Goal: Task Accomplishment & Management: Use online tool/utility

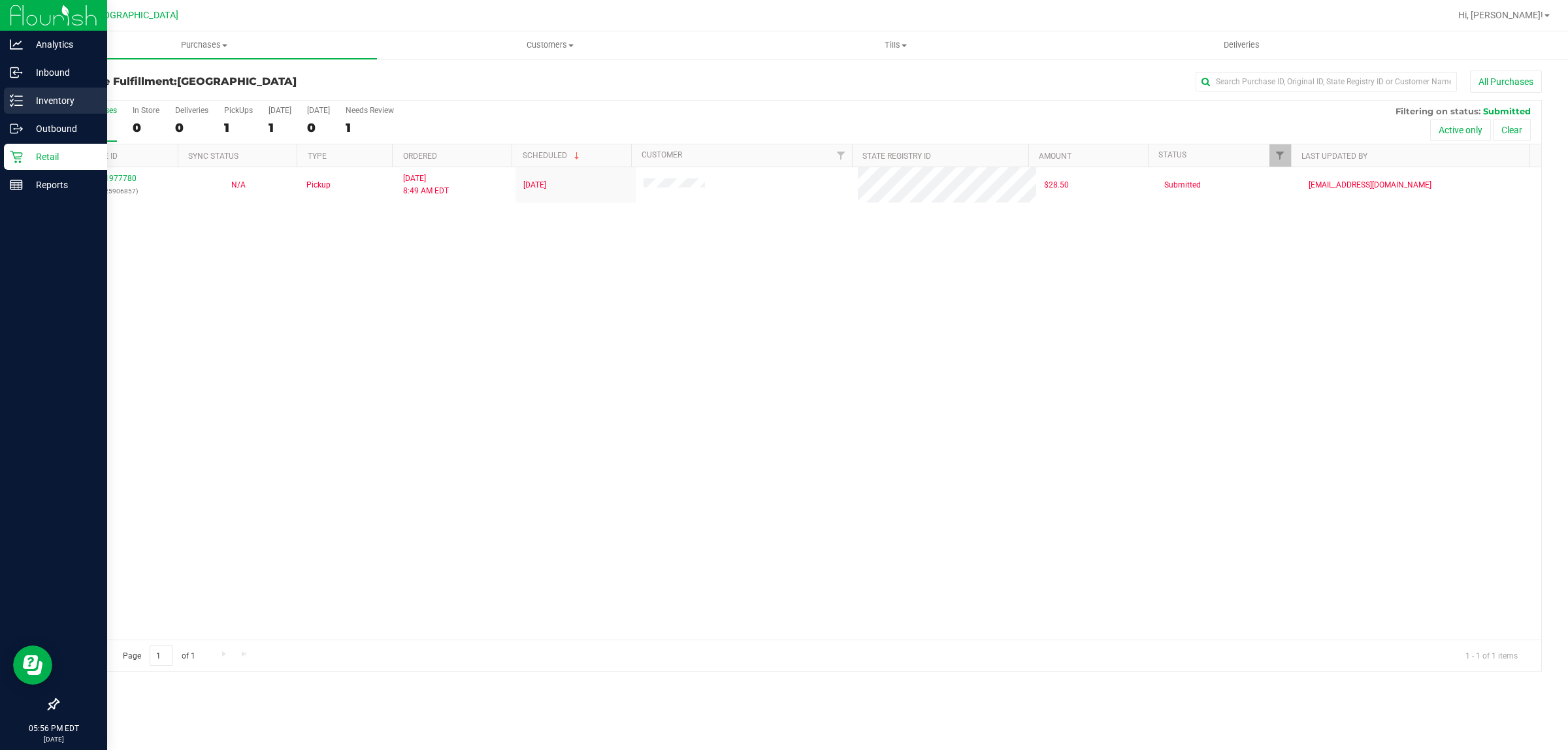
click at [21, 103] on icon at bounding box center [16, 100] width 13 height 13
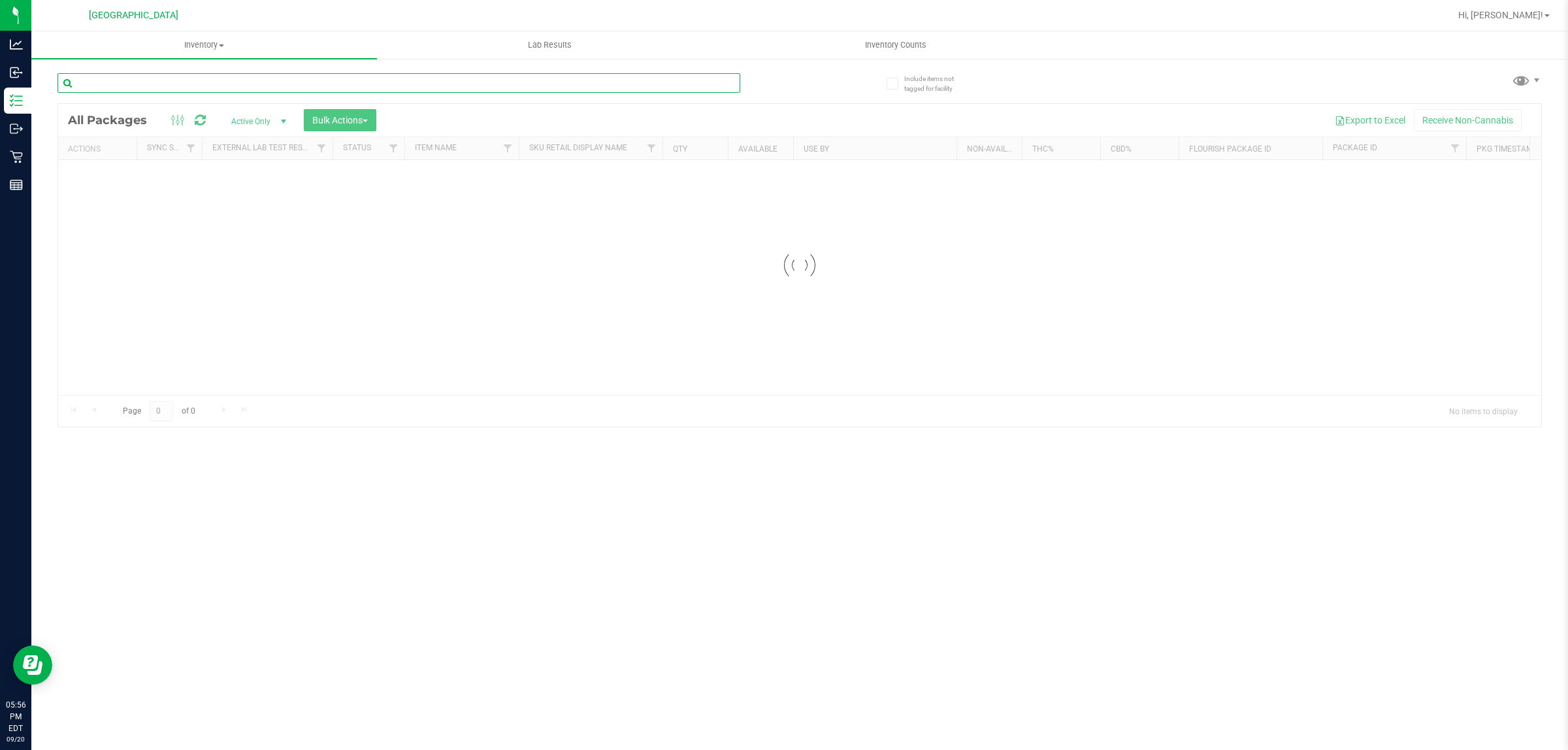
click at [152, 85] on input "text" at bounding box center [399, 83] width 682 height 19
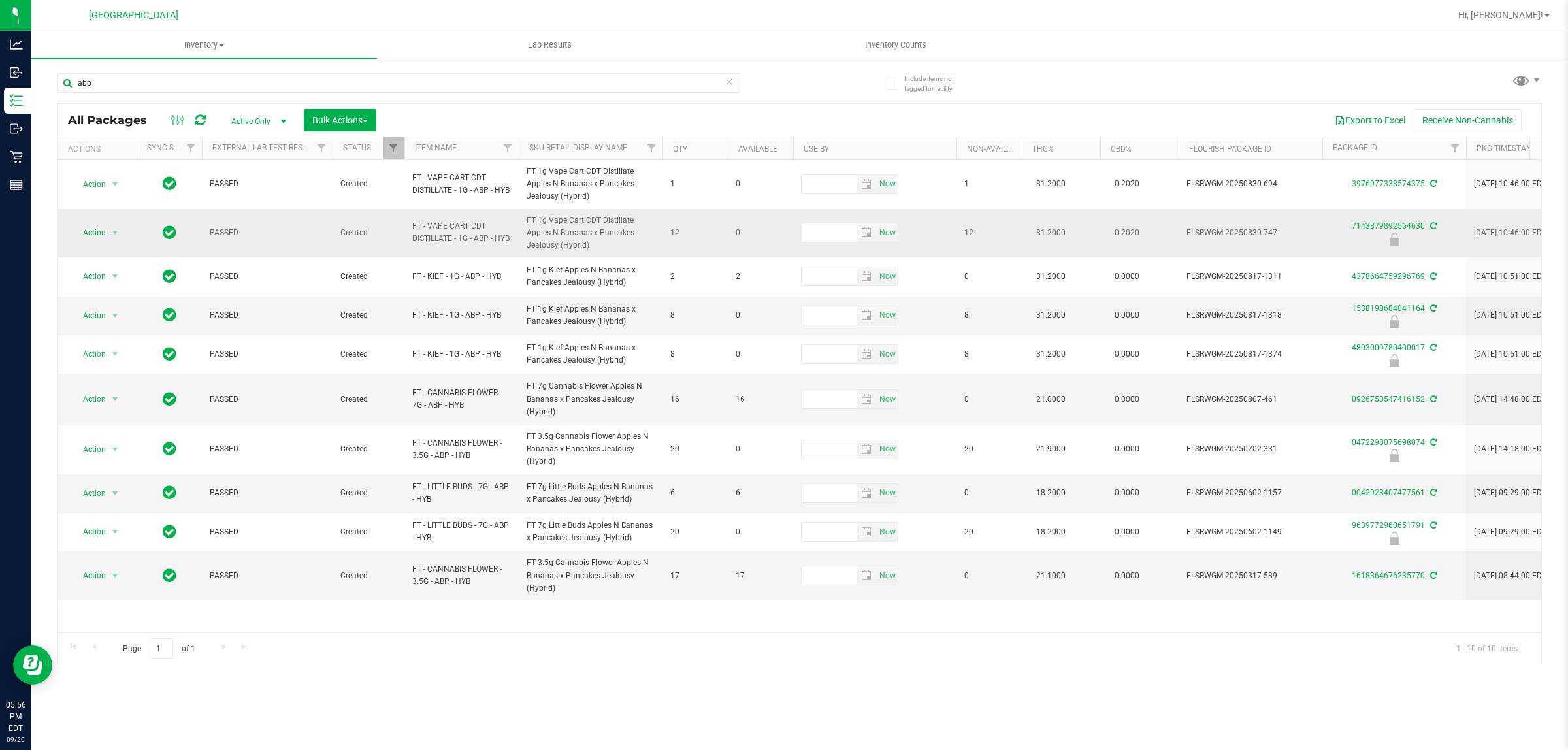
click at [426, 233] on span "FT - VAPE CART CDT DISTILLATE - 1G - ABP - HYB" at bounding box center [462, 232] width 99 height 25
copy tr "FT - VAPE CART CDT DISTILLATE - 1G - ABP - HYB"
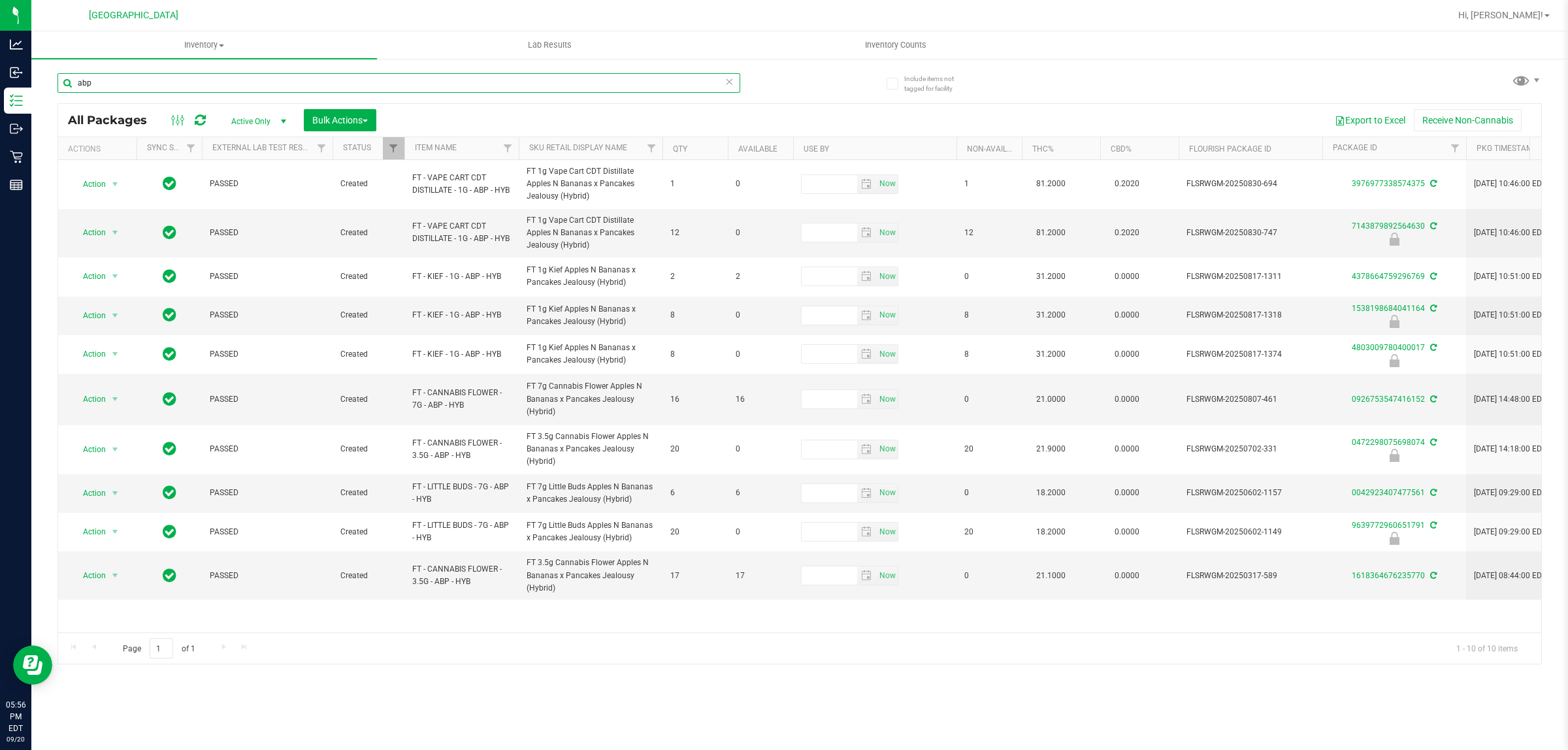
click at [269, 91] on input "abp" at bounding box center [399, 83] width 682 height 19
paste input "FT - VAPE CART CDT DISTILLATE - 1G - ABP - HYB"
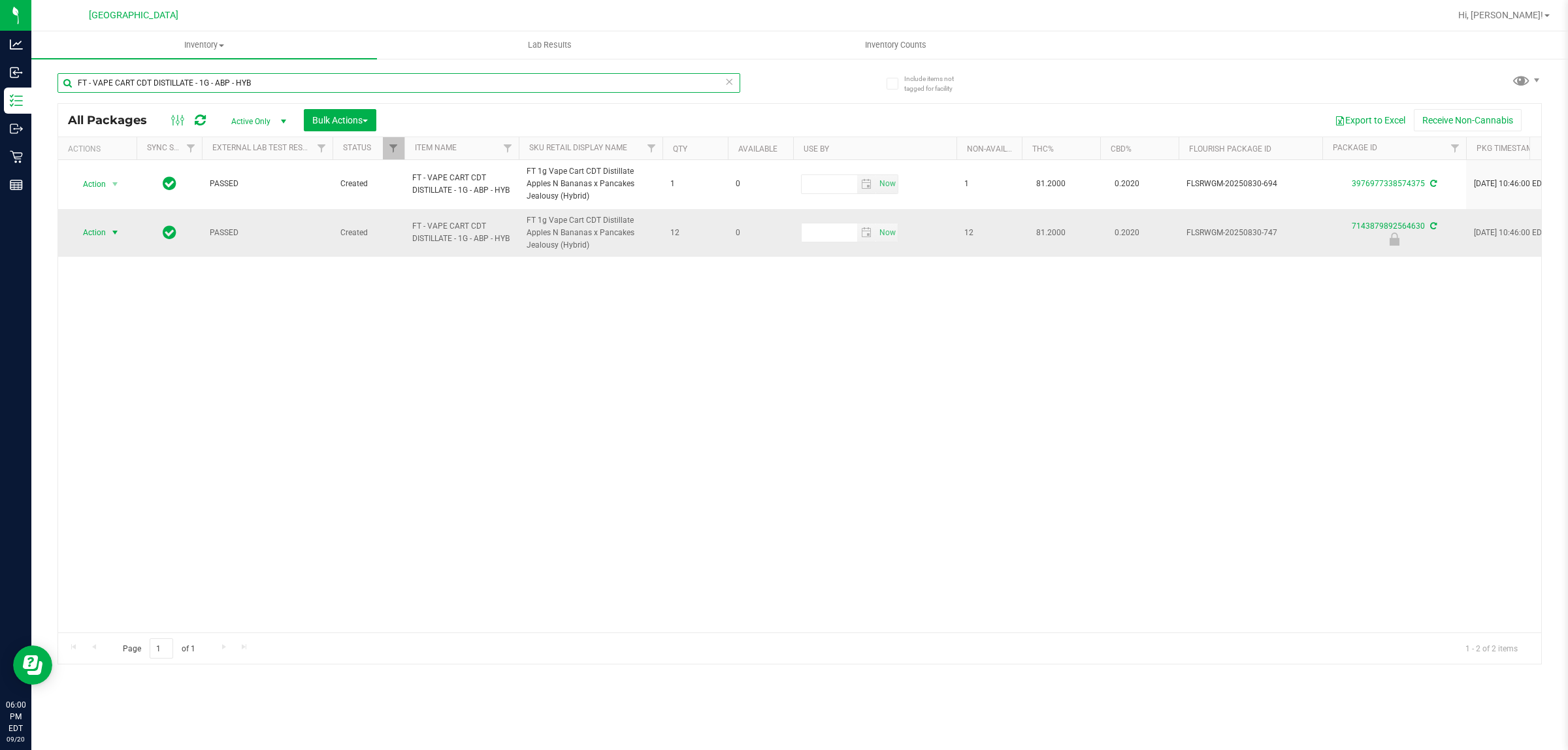
type input "FT - VAPE CART CDT DISTILLATE - 1G - ABP - HYB"
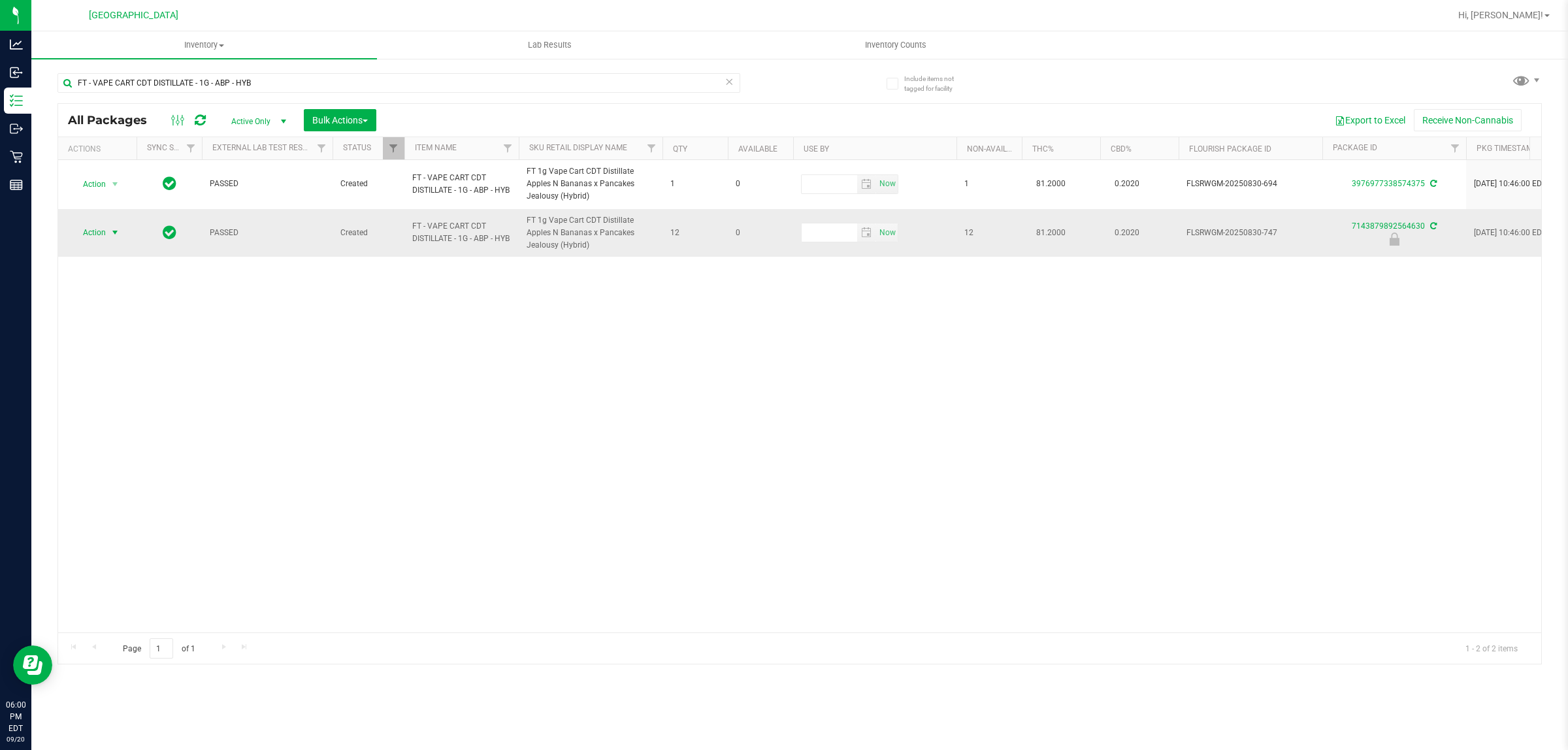
click at [113, 233] on span "select" at bounding box center [115, 233] width 11 height 11
click at [118, 379] on li "Unlock package" at bounding box center [114, 389] width 84 height 19
